Goal: Navigation & Orientation: Find specific page/section

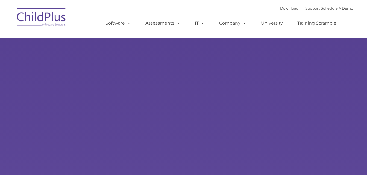
type input ""
select select "MEDIUM"
click at [282, 9] on link "Download" at bounding box center [289, 8] width 19 height 4
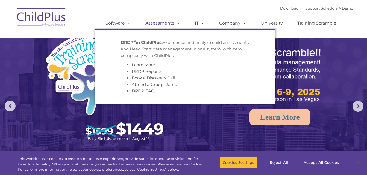
click at [162, 23] on link "Assessments" at bounding box center [163, 23] width 46 height 11
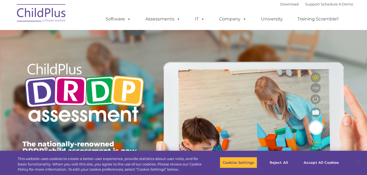
type input ""
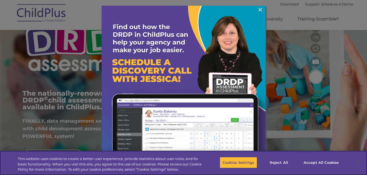
scroll to position [55, 0]
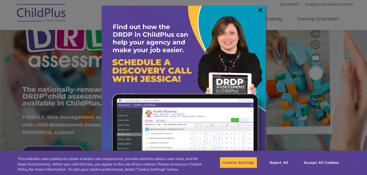
click at [260, 10] on link "×" at bounding box center [260, 9] width 6 height 5
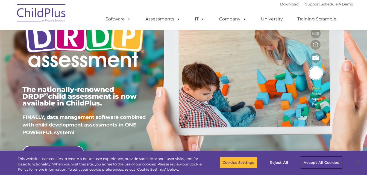
click at [328, 162] on button "Accept All Cookies" at bounding box center [321, 162] width 41 height 11
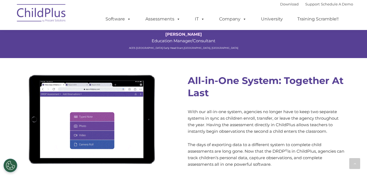
scroll to position [481, 0]
